Goal: Task Accomplishment & Management: Use online tool/utility

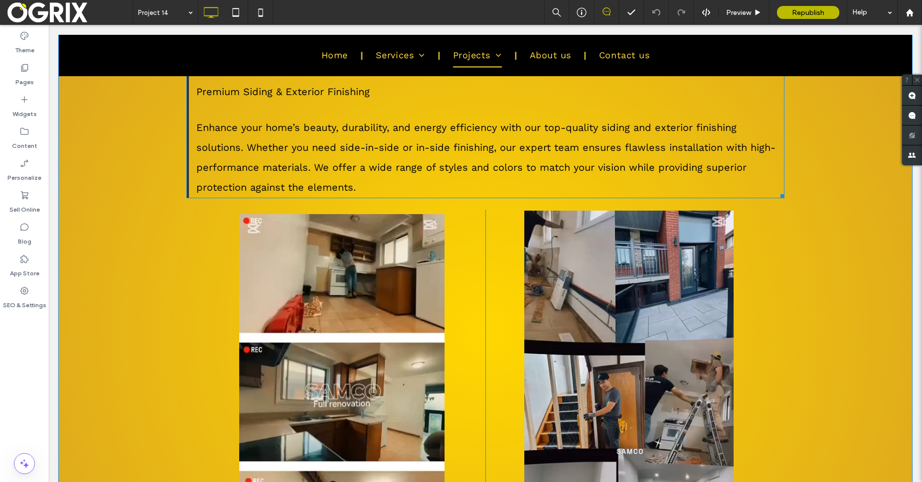
scroll to position [254, 0]
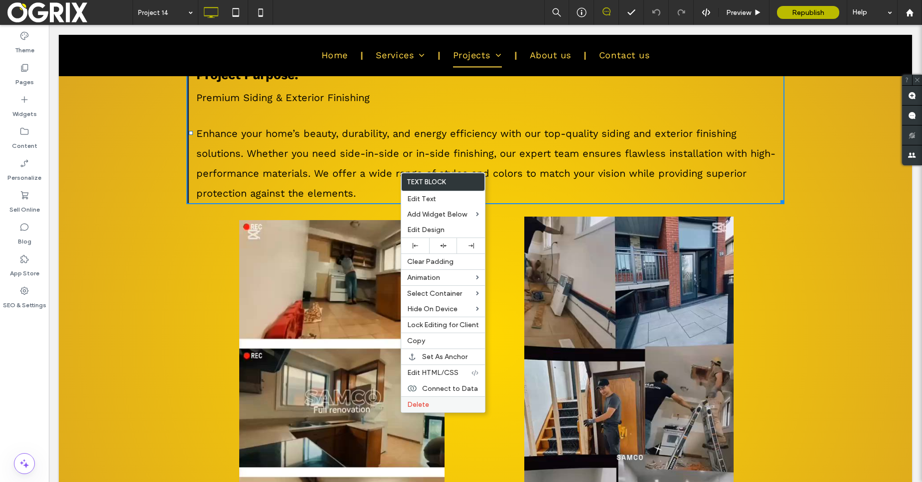
click at [423, 399] on div "Delete" at bounding box center [443, 405] width 84 height 16
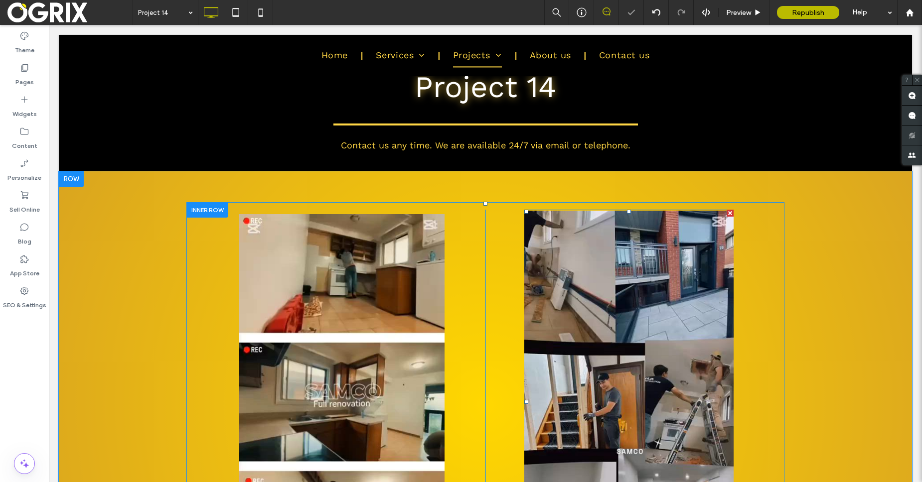
scroll to position [62, 0]
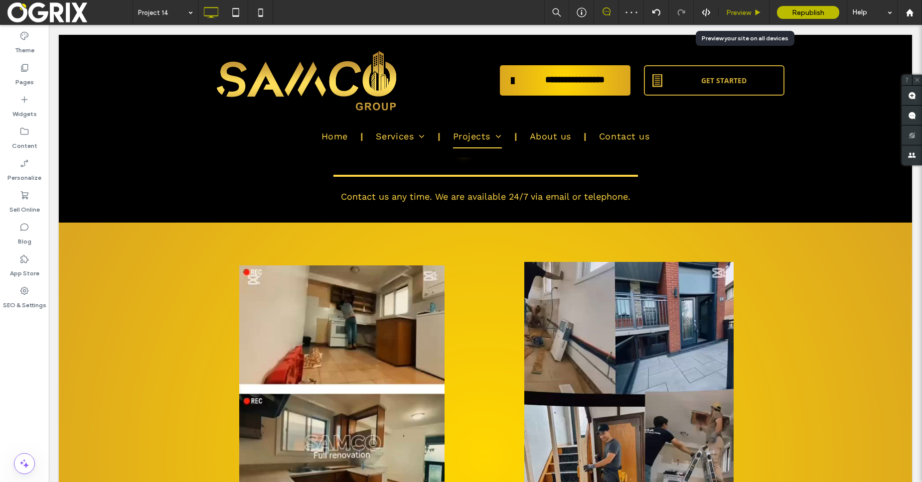
click at [746, 18] on div "Preview" at bounding box center [743, 12] width 51 height 25
click at [746, 12] on span "Preview" at bounding box center [738, 12] width 25 height 8
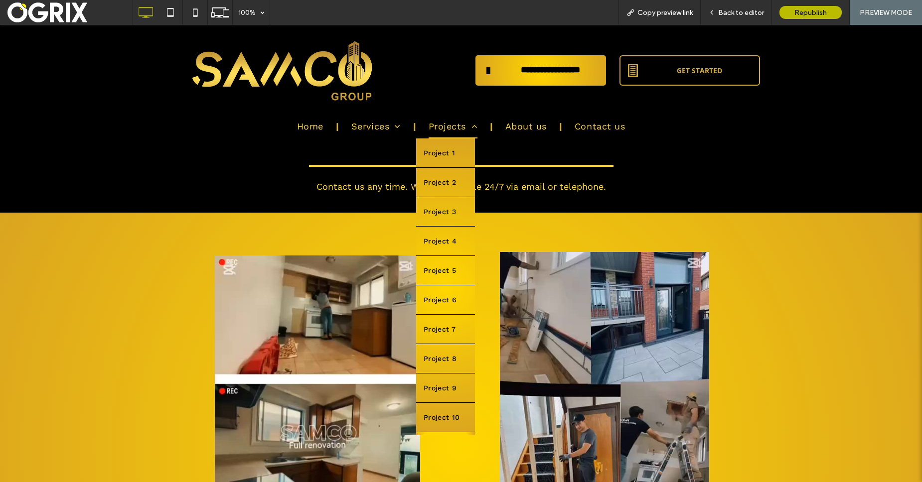
scroll to position [114, 0]
click at [441, 400] on link "Project 13" at bounding box center [445, 392] width 59 height 29
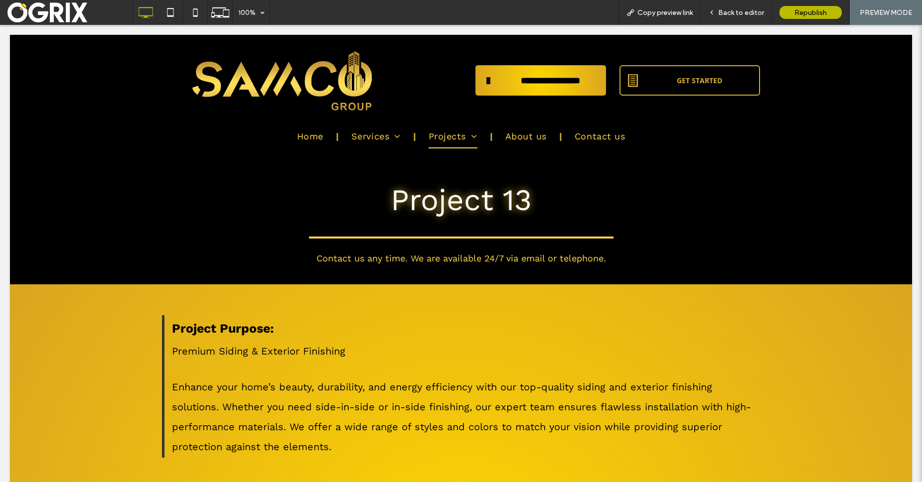
scroll to position [0, 0]
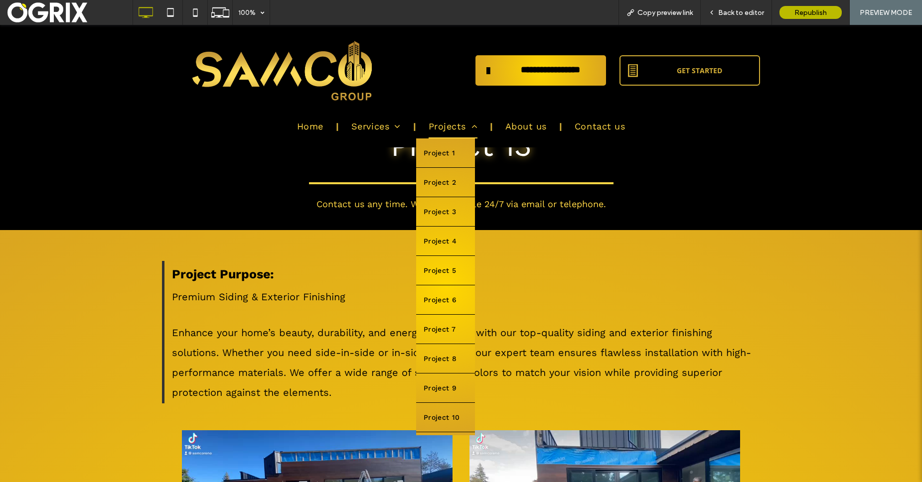
scroll to position [114, 0]
click at [452, 416] on span "Project 14" at bounding box center [441, 422] width 36 height 14
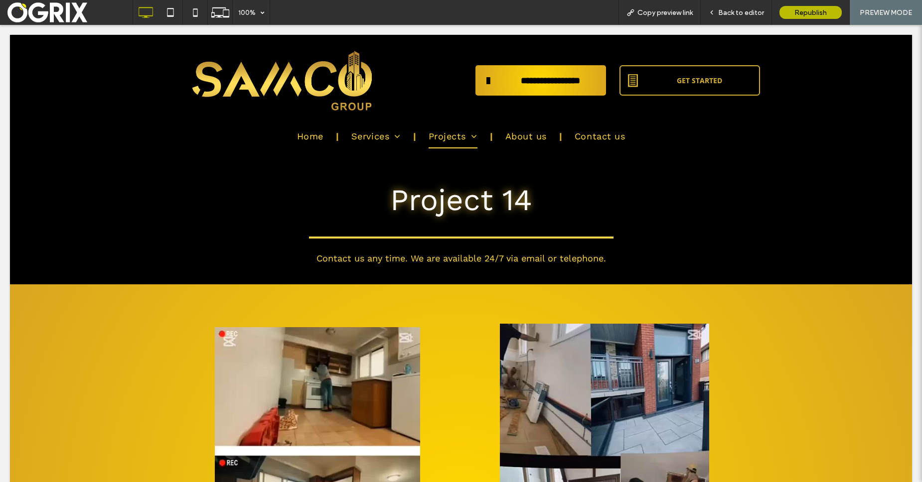
scroll to position [0, 0]
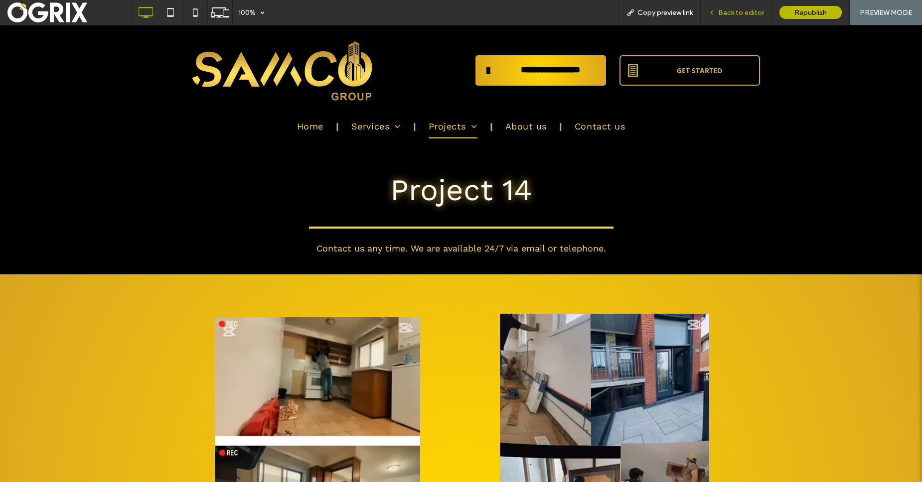
click at [715, 23] on div "Back to editor" at bounding box center [735, 12] width 71 height 25
click at [721, 14] on span "Back to editor" at bounding box center [741, 12] width 46 height 8
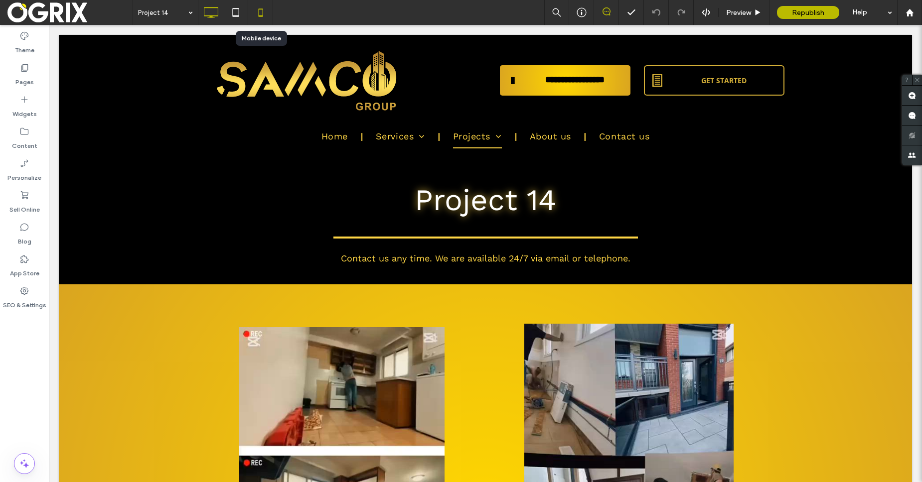
click at [256, 14] on icon at bounding box center [261, 12] width 20 height 20
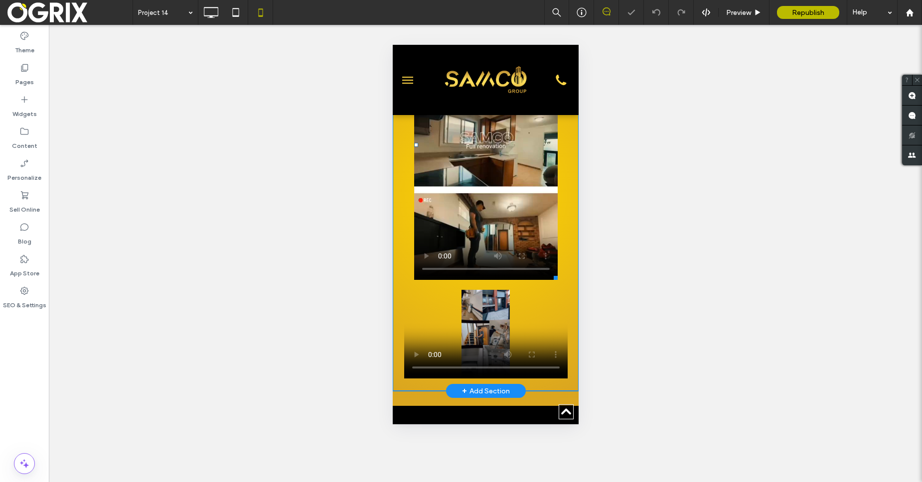
scroll to position [414, 0]
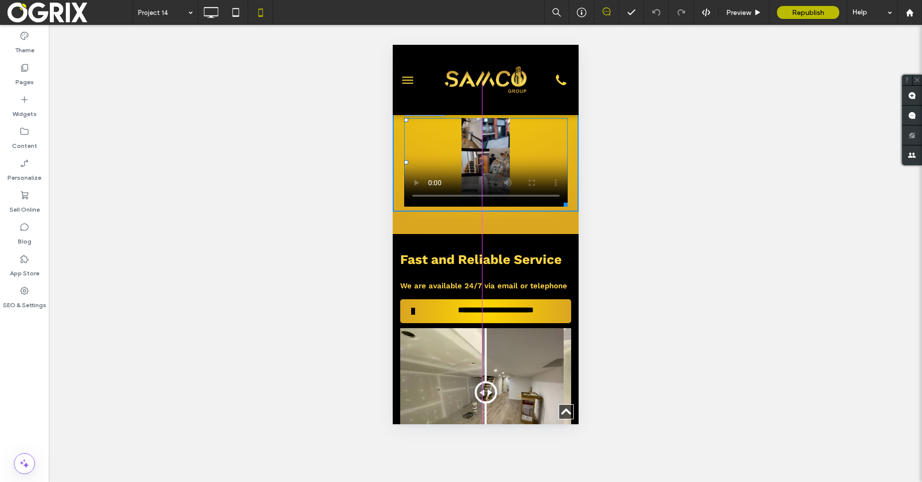
drag, startPoint x: 555, startPoint y: 214, endPoint x: 943, endPoint y: 426, distance: 442.1
click at [559, 207] on div at bounding box center [562, 202] width 7 height 7
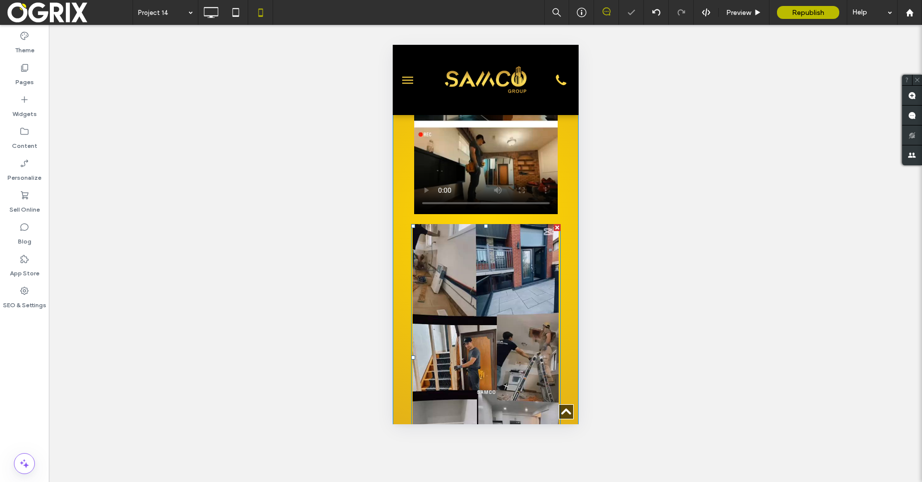
scroll to position [499, 0]
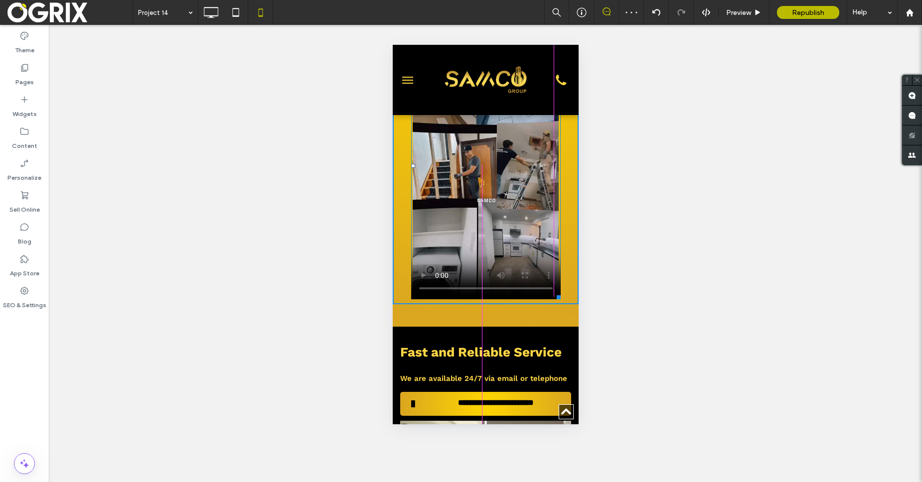
click at [553, 293] on div at bounding box center [556, 295] width 7 height 7
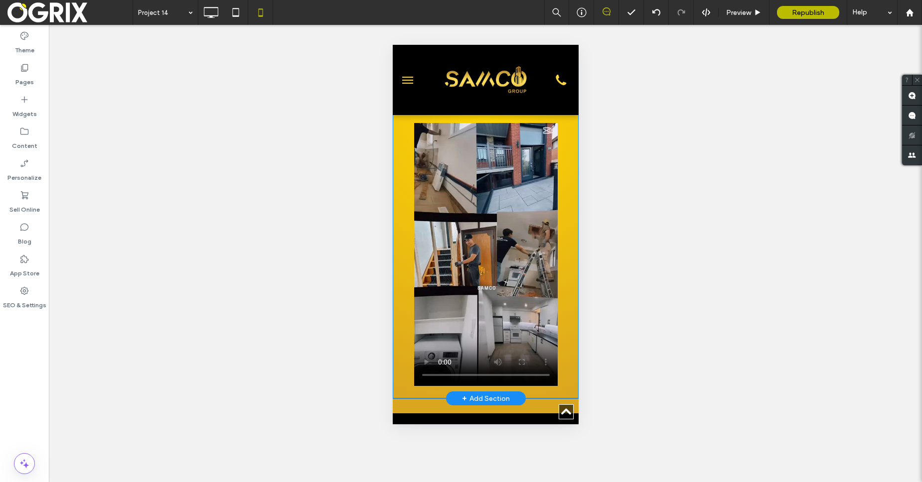
scroll to position [393, 0]
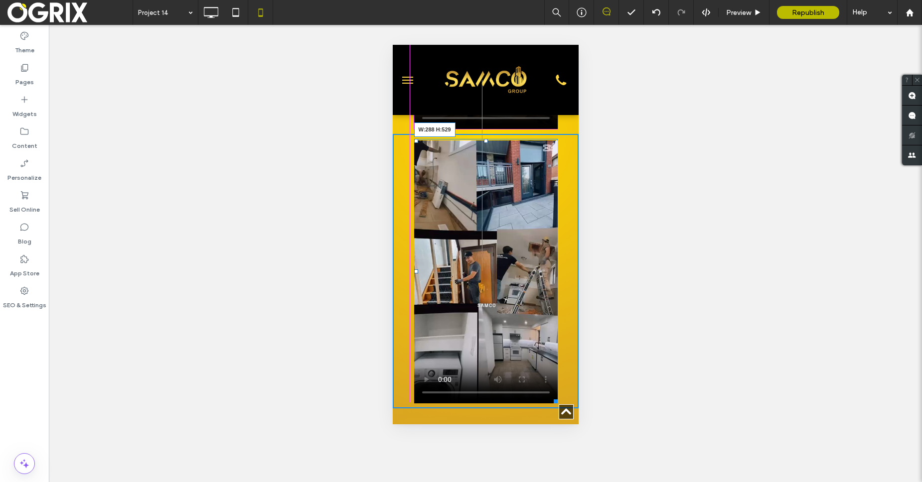
click at [550, 400] on div at bounding box center [553, 399] width 7 height 7
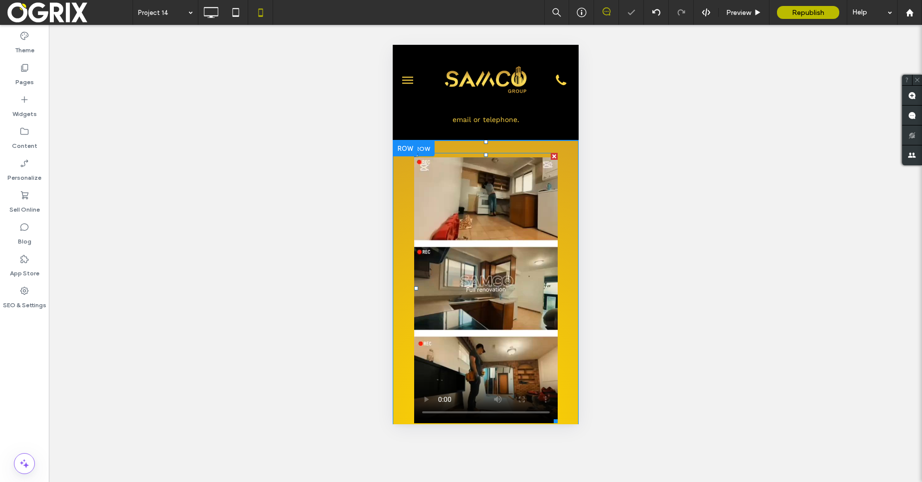
scroll to position [0, 0]
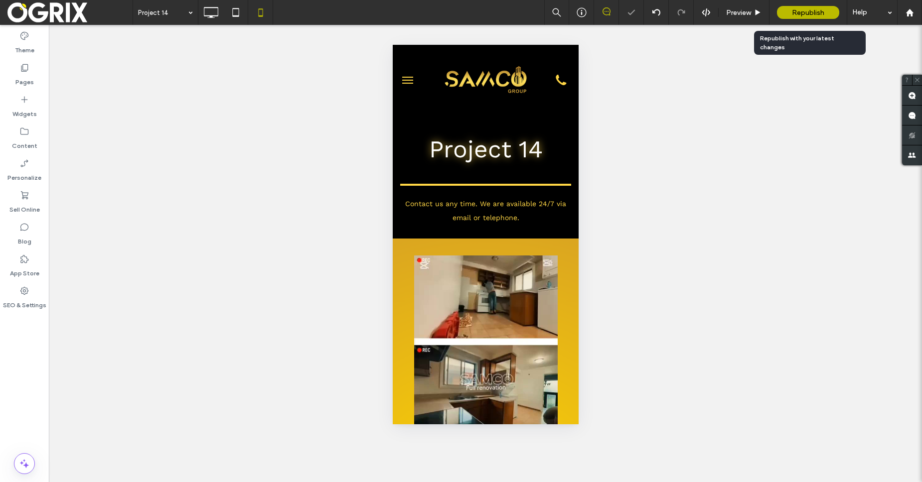
click at [836, 10] on div "Republish" at bounding box center [808, 12] width 62 height 13
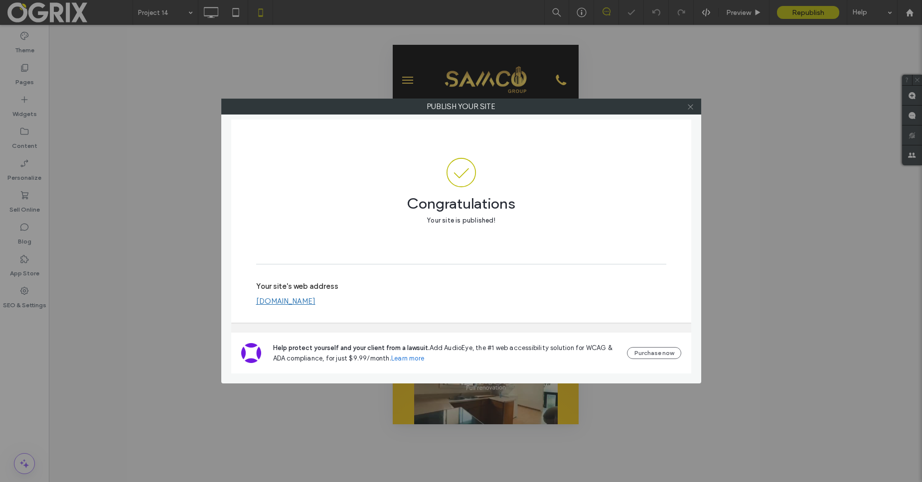
click at [690, 108] on icon at bounding box center [690, 106] width 7 height 7
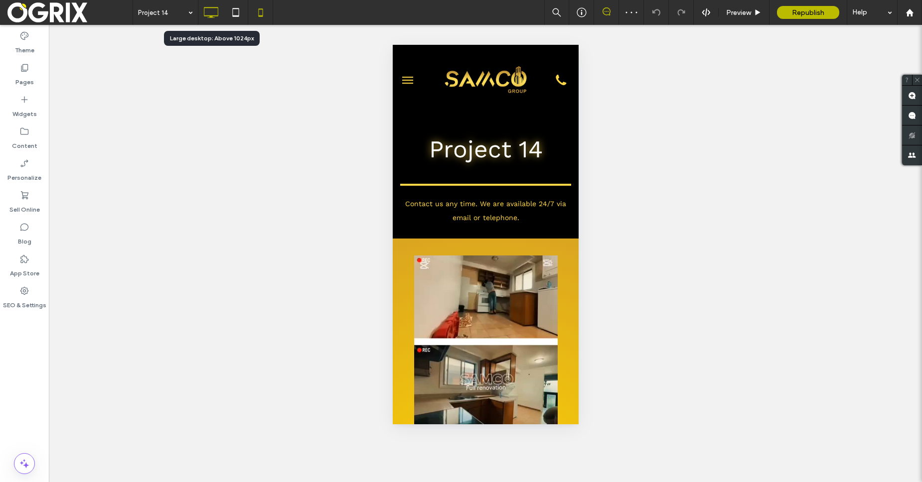
click at [208, 15] on use at bounding box center [211, 12] width 14 height 11
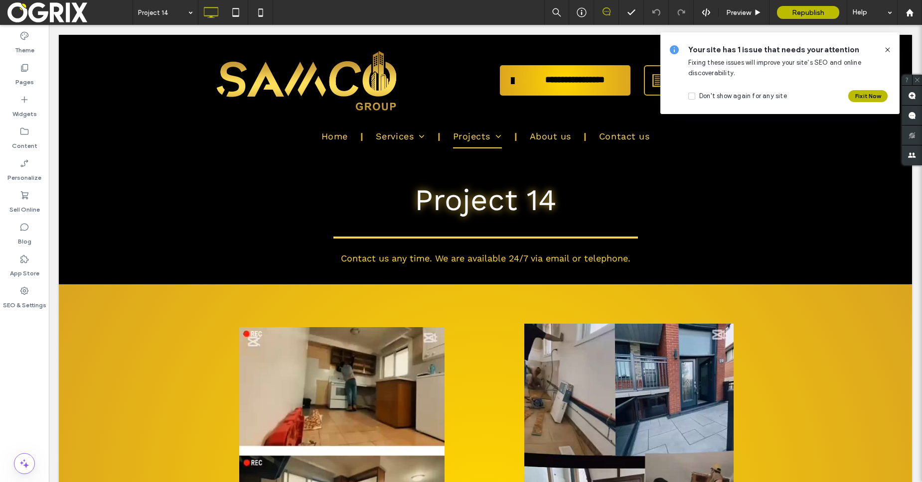
click at [885, 49] on icon at bounding box center [887, 50] width 8 height 8
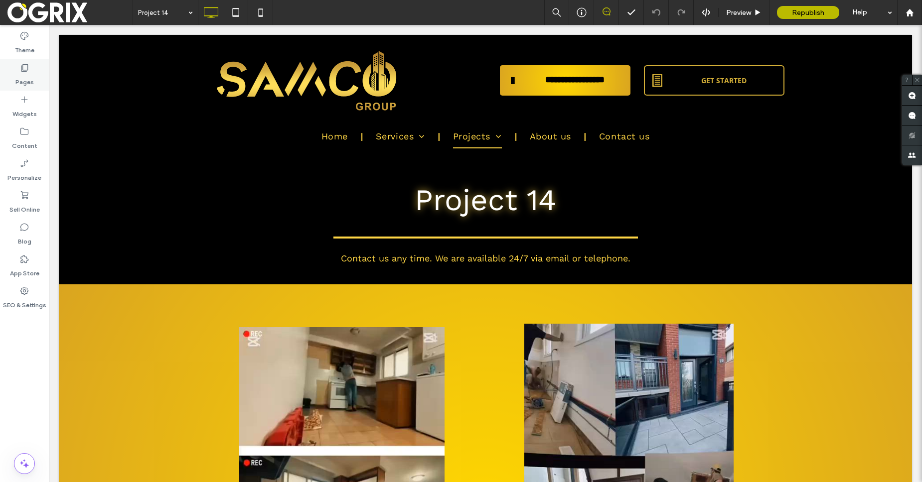
click at [9, 71] on div "Pages" at bounding box center [24, 75] width 49 height 32
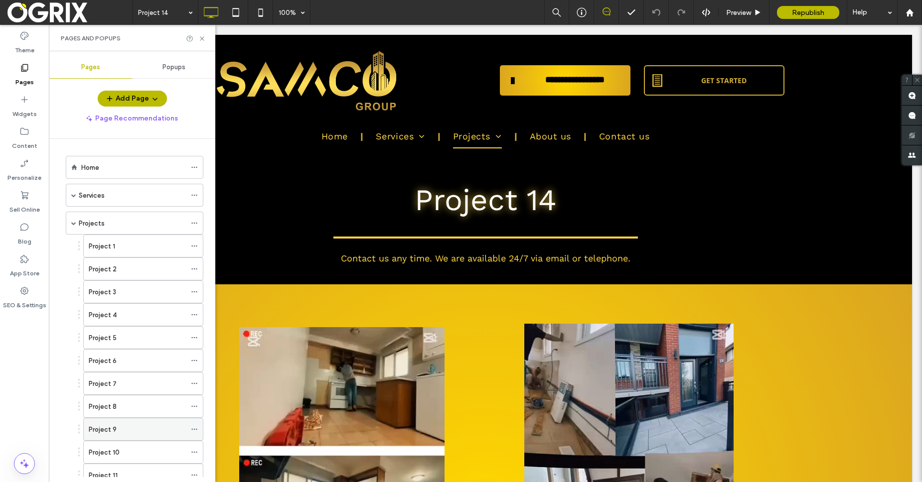
scroll to position [187, 0]
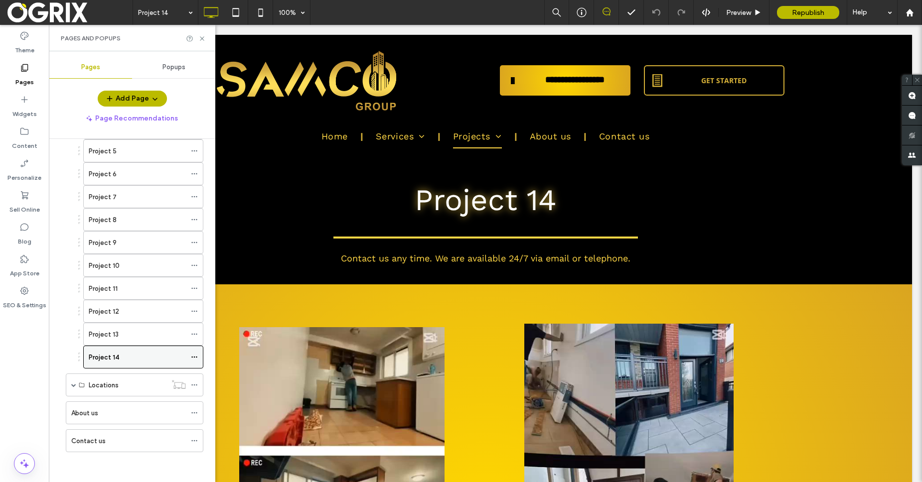
click at [197, 357] on icon at bounding box center [194, 357] width 7 height 7
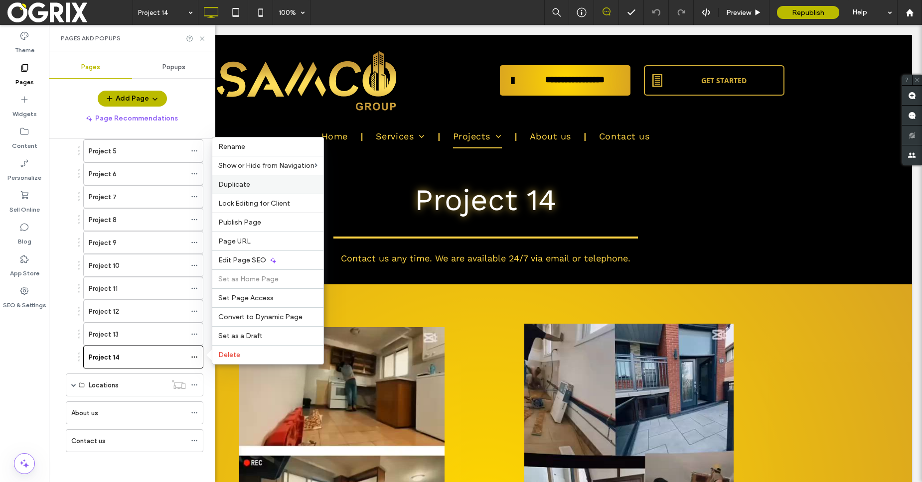
click at [264, 190] on div "Duplicate" at bounding box center [267, 184] width 111 height 19
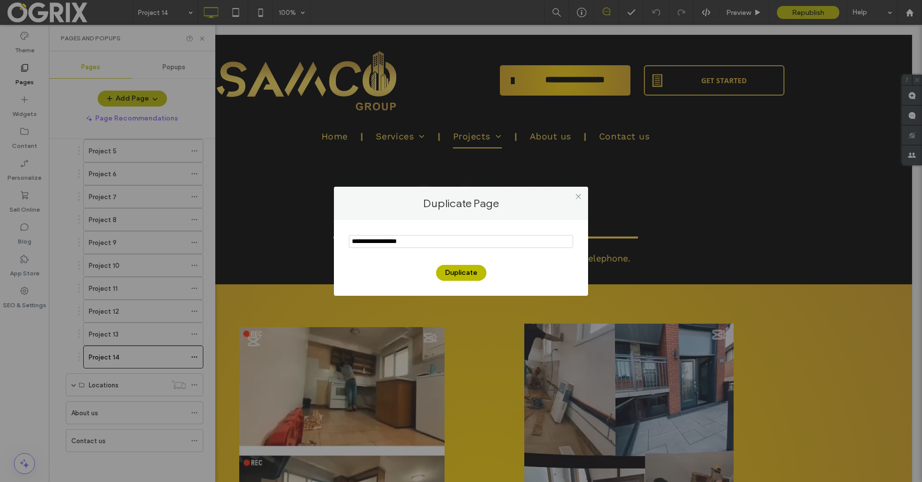
drag, startPoint x: 378, startPoint y: 241, endPoint x: 298, endPoint y: 241, distance: 79.7
click at [298, 241] on div "Duplicate Page Duplicate" at bounding box center [461, 241] width 922 height 482
type input "**********"
click at [466, 272] on button "Duplicate" at bounding box center [461, 273] width 50 height 16
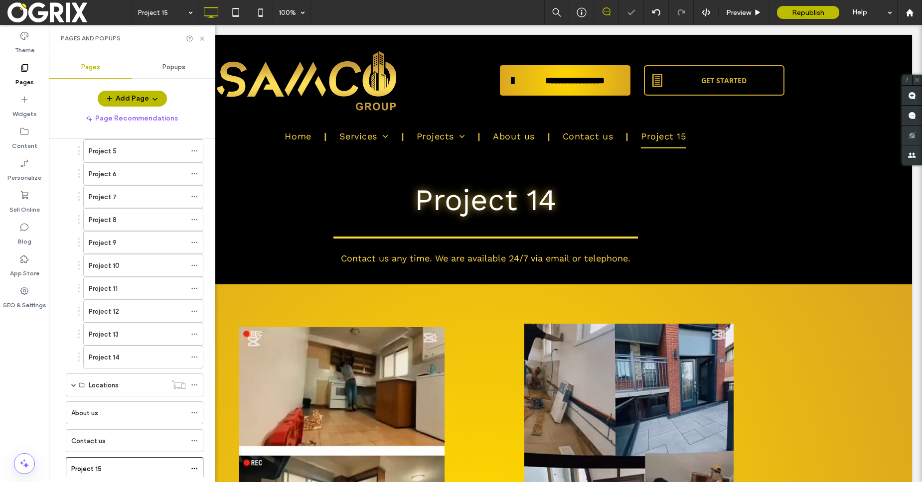
scroll to position [0, 0]
drag, startPoint x: 62, startPoint y: 439, endPoint x: 99, endPoint y: 350, distance: 97.0
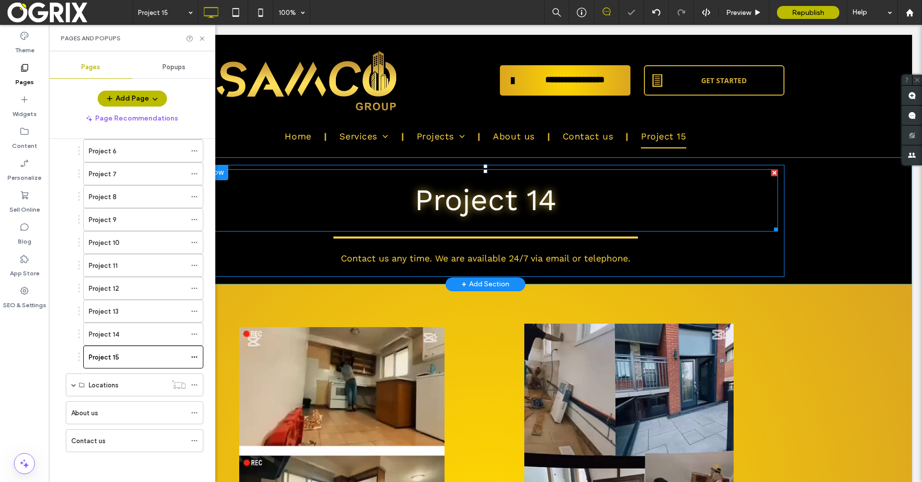
click at [558, 196] on h1 "Project 14" at bounding box center [485, 200] width 585 height 60
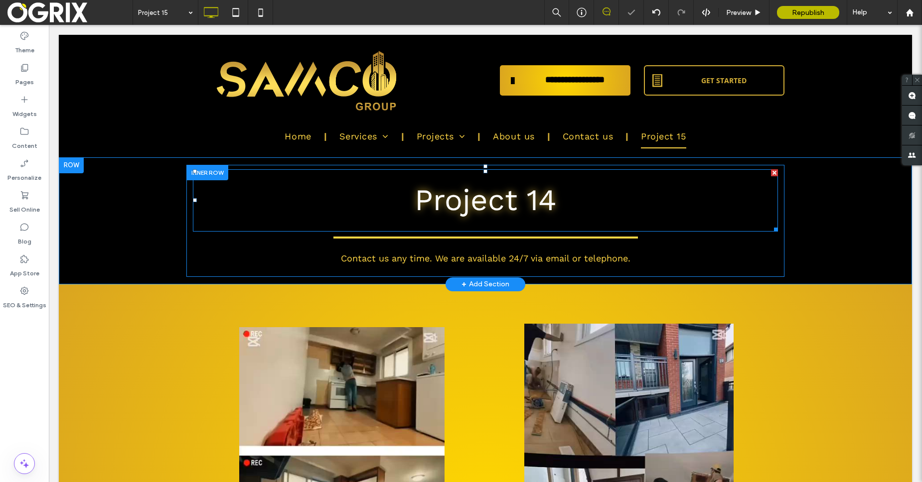
type input "*********"
type input "**"
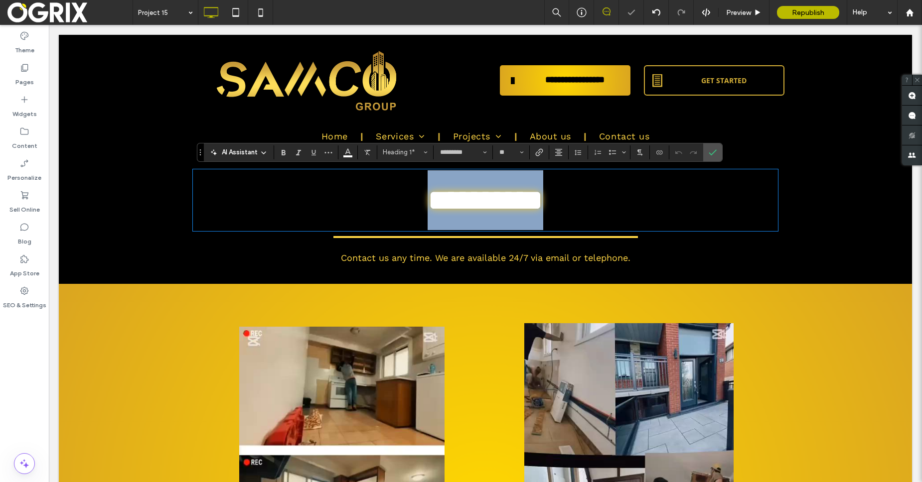
click at [543, 204] on span "**********" at bounding box center [485, 200] width 116 height 30
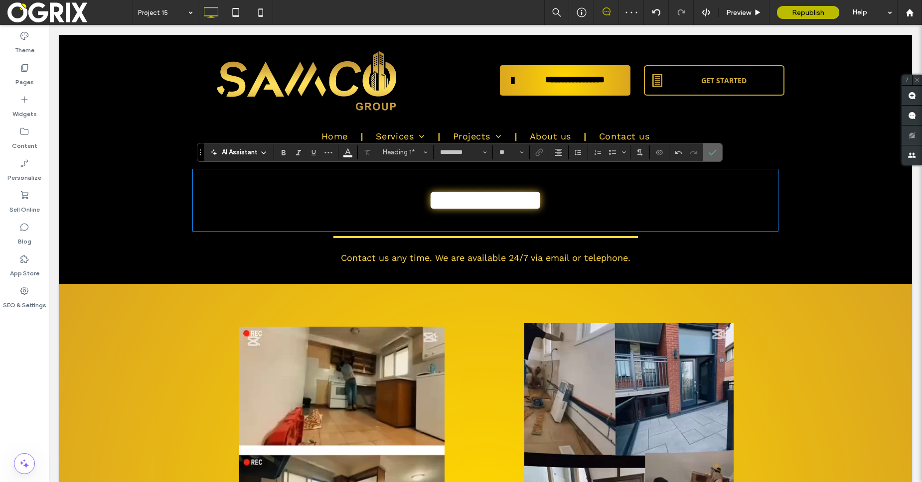
click at [707, 159] on label "Confirm" at bounding box center [712, 152] width 15 height 18
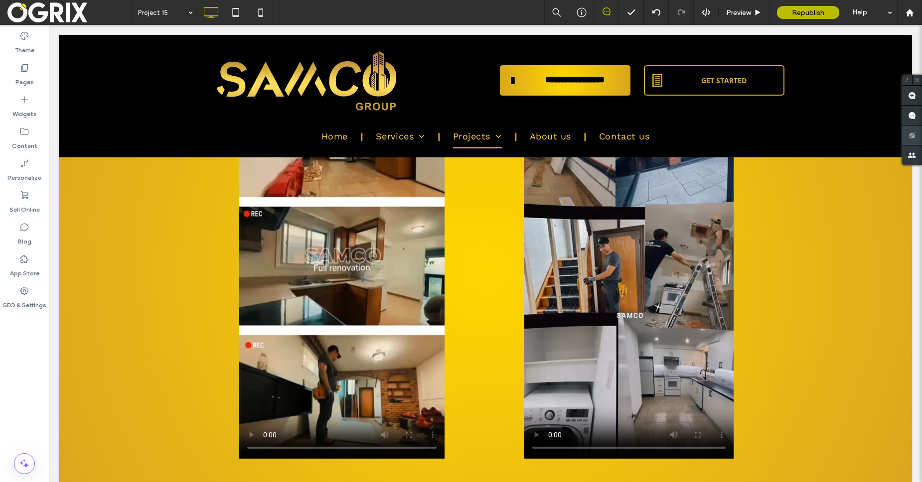
scroll to position [38, 0]
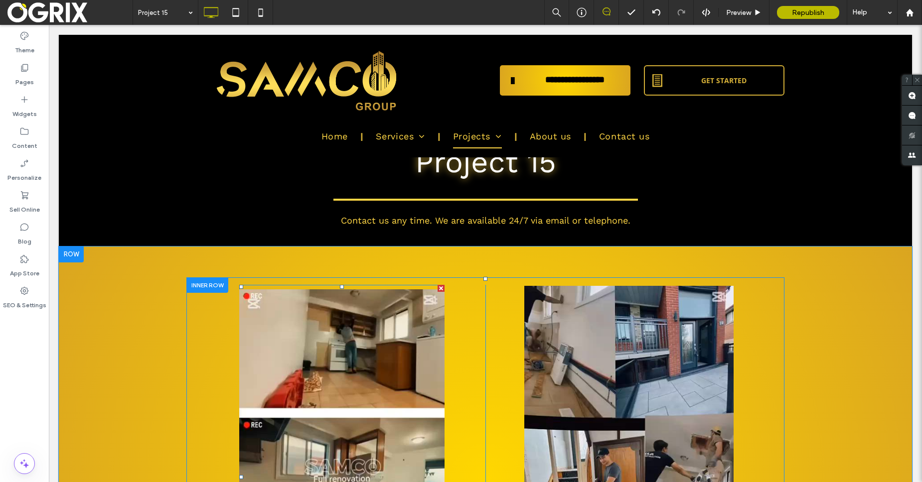
click at [416, 319] on span at bounding box center [341, 477] width 205 height 385
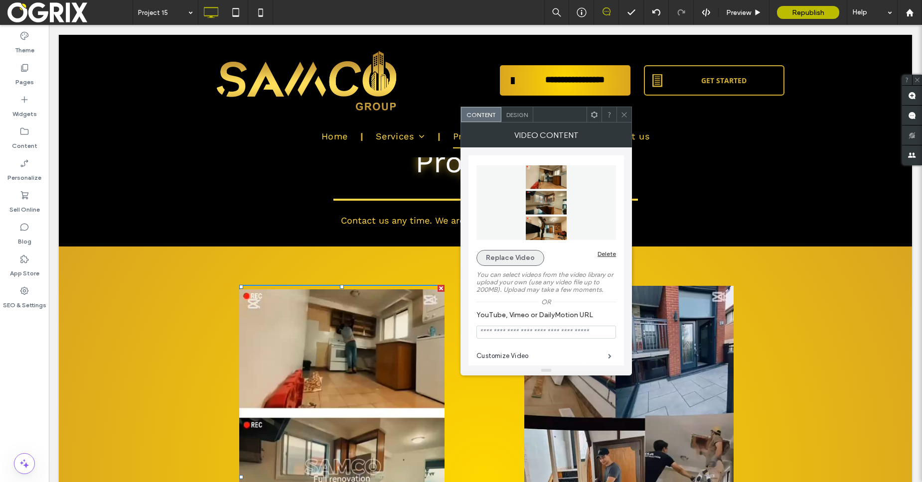
click at [494, 265] on button "Replace Video" at bounding box center [510, 258] width 68 height 16
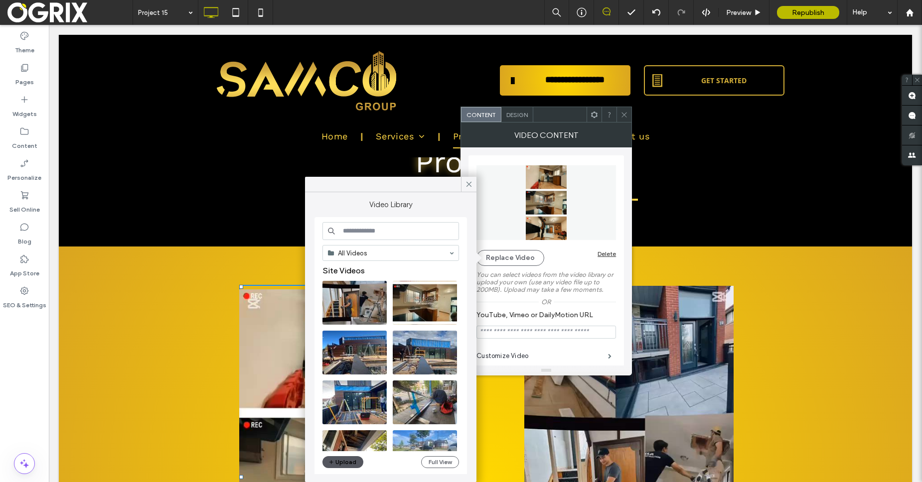
click at [328, 462] on icon "button" at bounding box center [331, 462] width 6 height 8
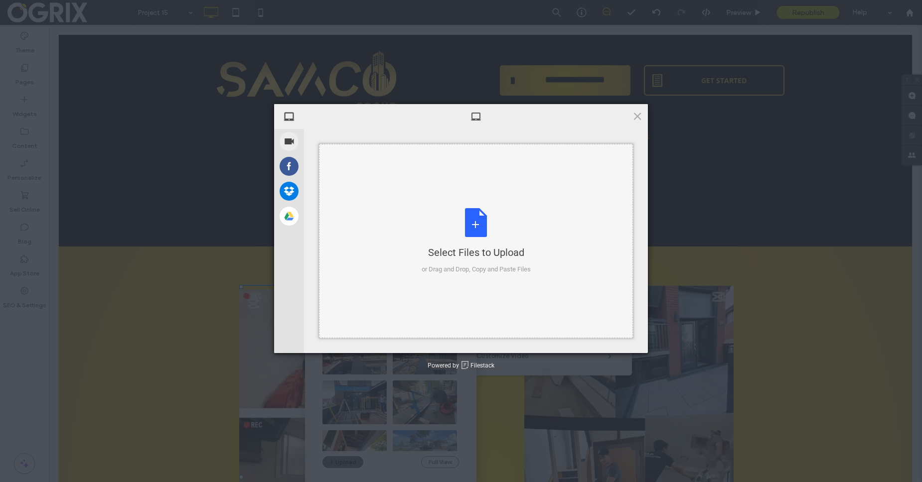
click at [462, 241] on div "Select Files to Upload or Drag and Drop, Copy and Paste Files" at bounding box center [475, 241] width 109 height 66
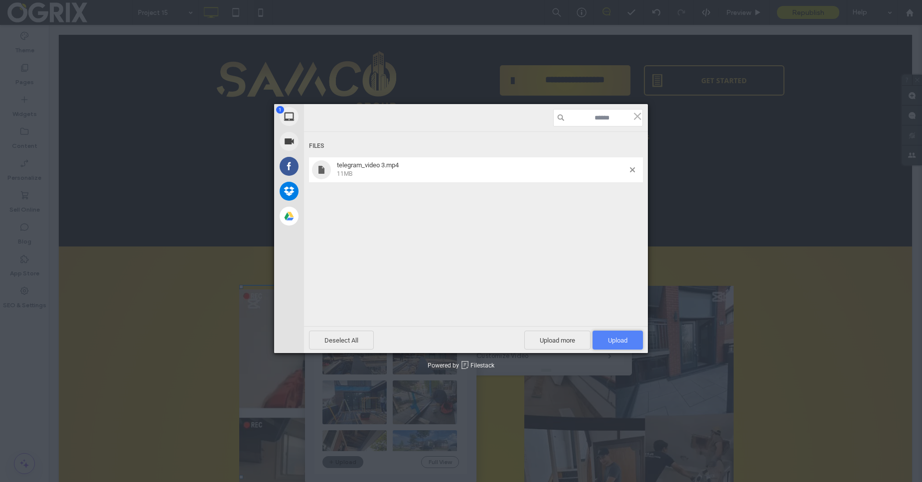
click at [601, 334] on span "Upload 1" at bounding box center [617, 340] width 50 height 19
